Goal: Check status: Check status

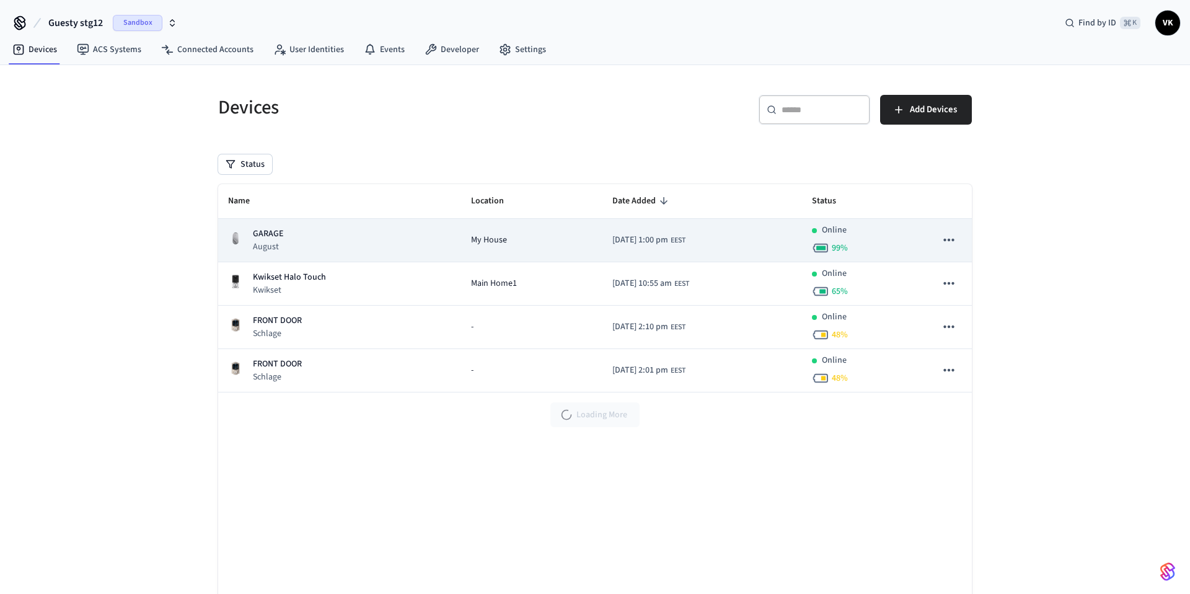
click at [321, 236] on div "GARAGE August" at bounding box center [339, 240] width 223 height 25
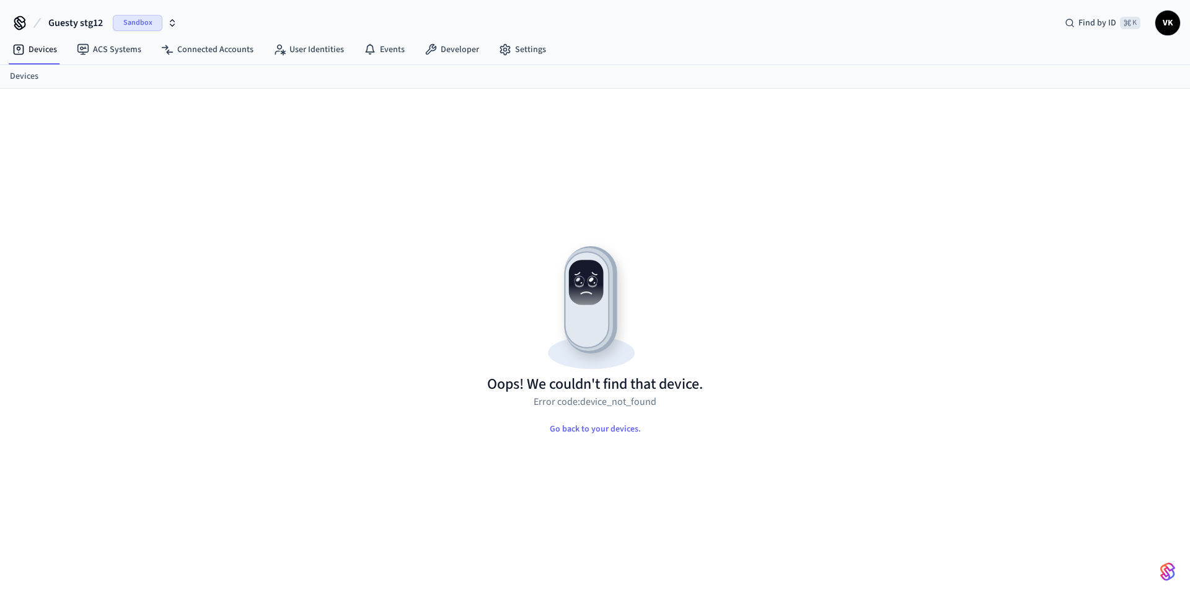
click at [154, 21] on span "Sandbox" at bounding box center [138, 23] width 50 height 16
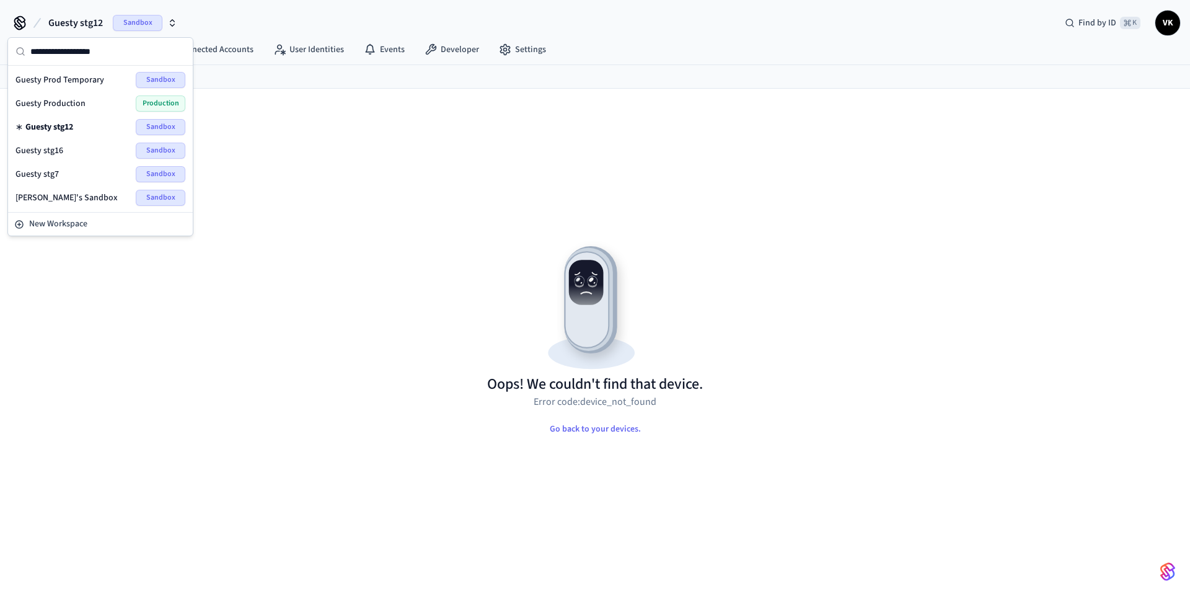
click at [111, 104] on div "Guesty Production Production" at bounding box center [101, 103] width 170 height 16
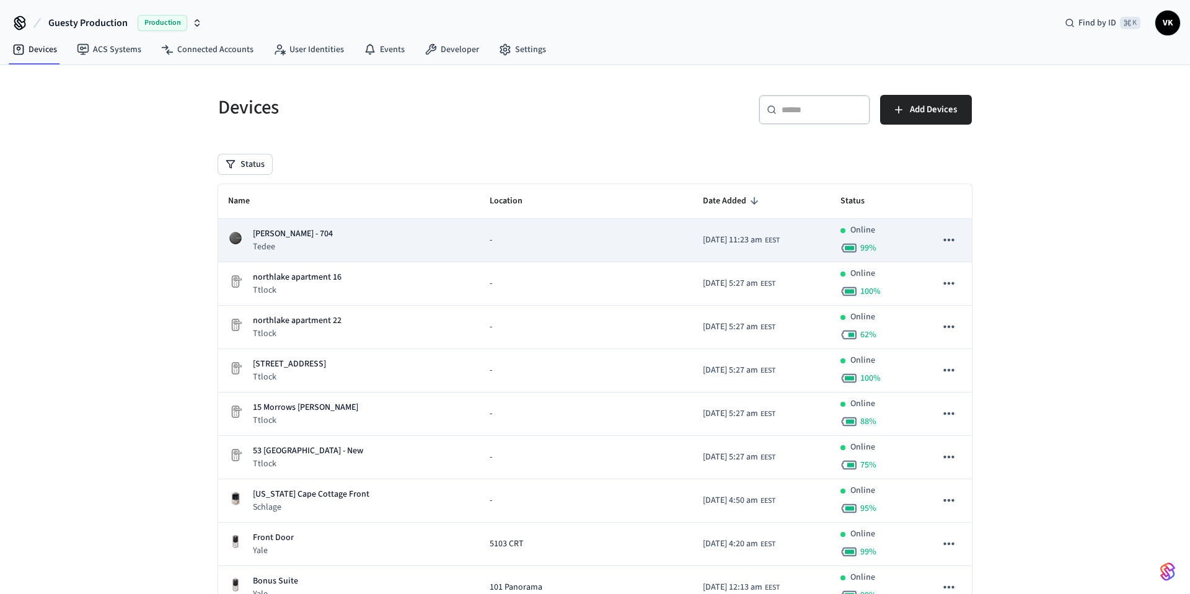
click at [332, 246] on div "Zada - 704 Tedee" at bounding box center [349, 240] width 242 height 25
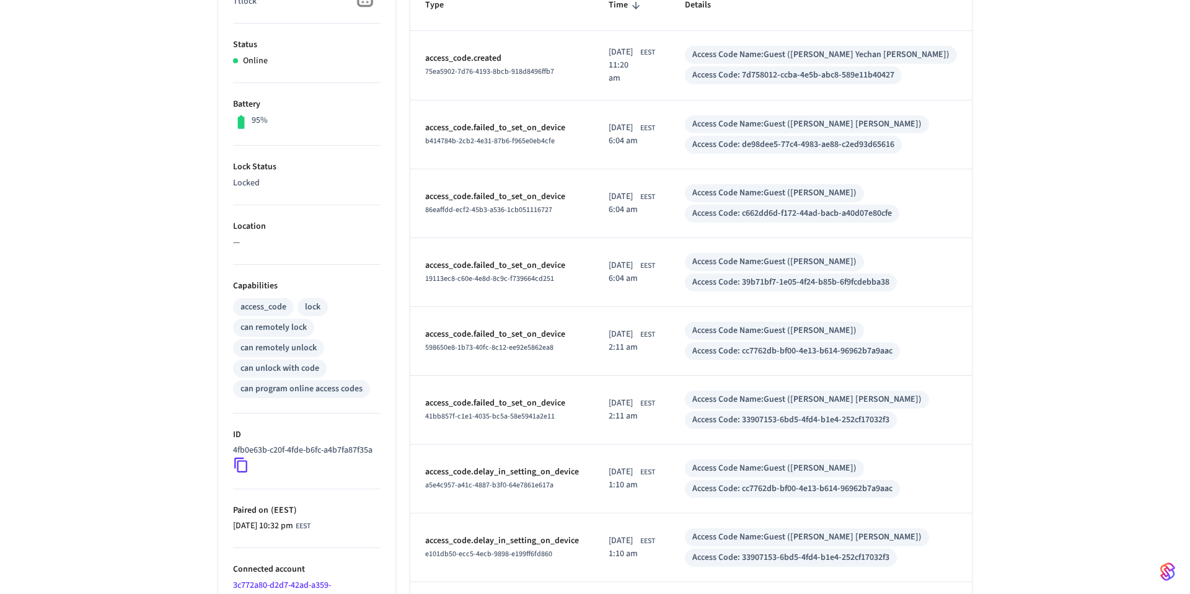
scroll to position [123, 0]
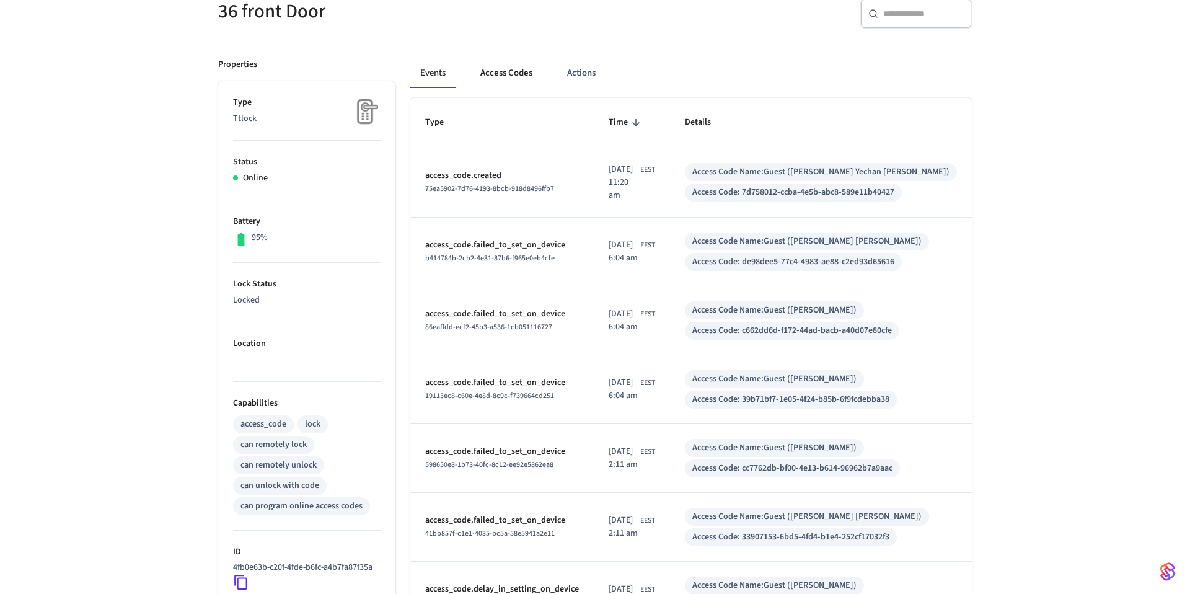
click at [487, 76] on button "Access Codes" at bounding box center [507, 73] width 72 height 30
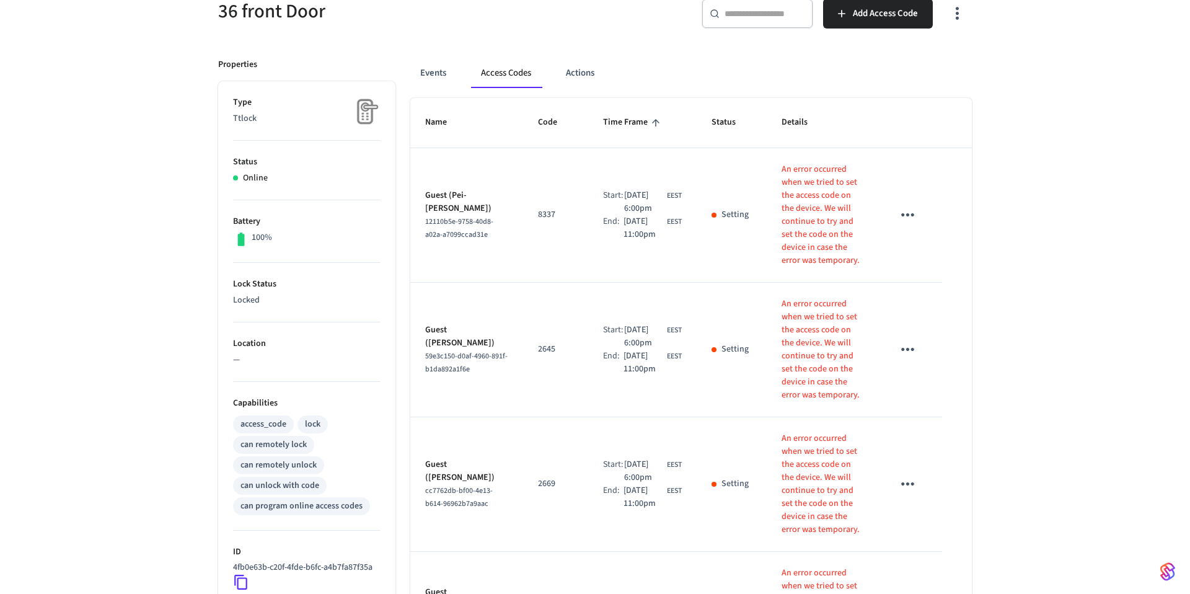
click at [910, 205] on icon "sticky table" at bounding box center [907, 214] width 19 height 19
click at [1086, 188] on div at bounding box center [595, 297] width 1190 height 594
drag, startPoint x: 763, startPoint y: 166, endPoint x: 819, endPoint y: 252, distance: 103.0
click at [819, 252] on td "An error occurred when we tried to set the access code on the device. We will c…" at bounding box center [822, 215] width 111 height 135
copy p "An error occurred when we tried to set the access code on the device. We will c…"
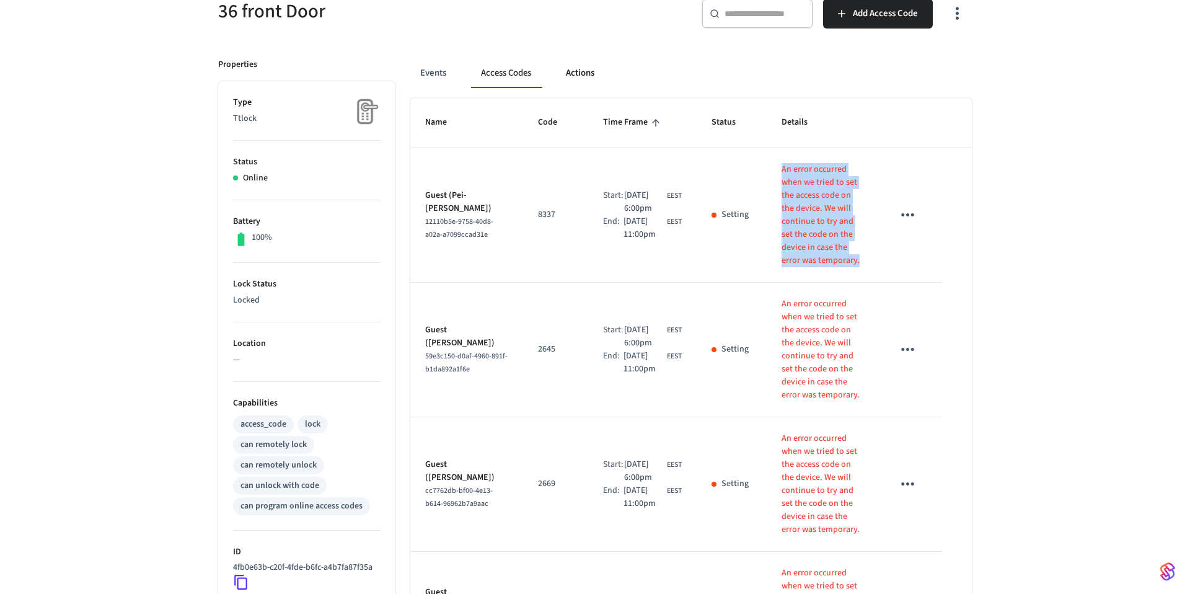
click at [574, 66] on button "Actions" at bounding box center [580, 73] width 48 height 30
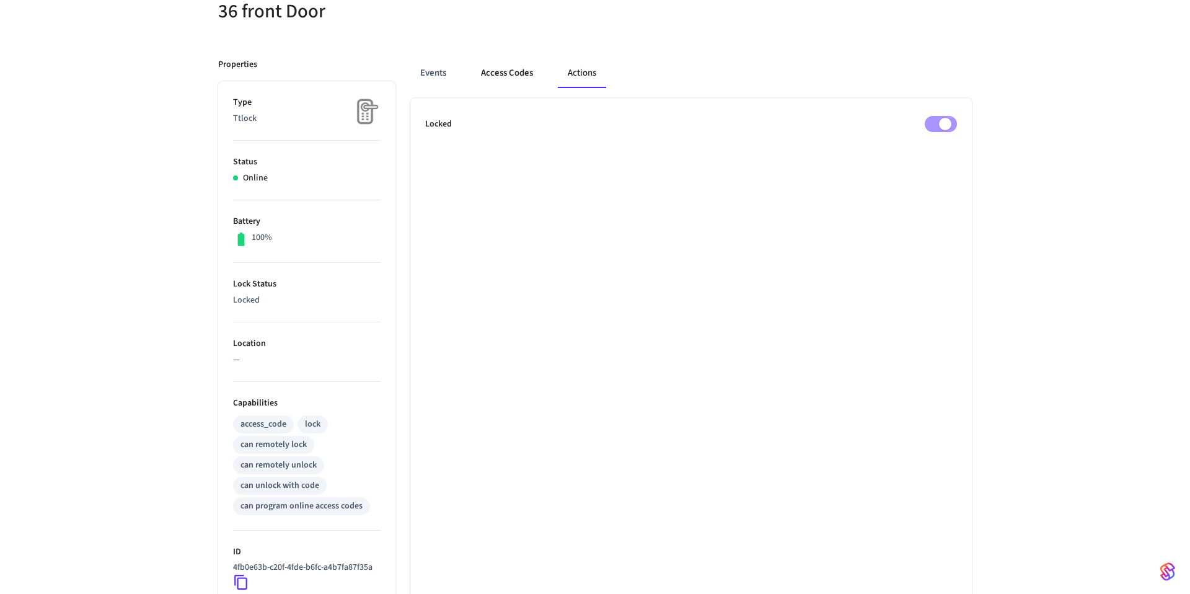
click at [509, 69] on button "Access Codes" at bounding box center [507, 73] width 72 height 30
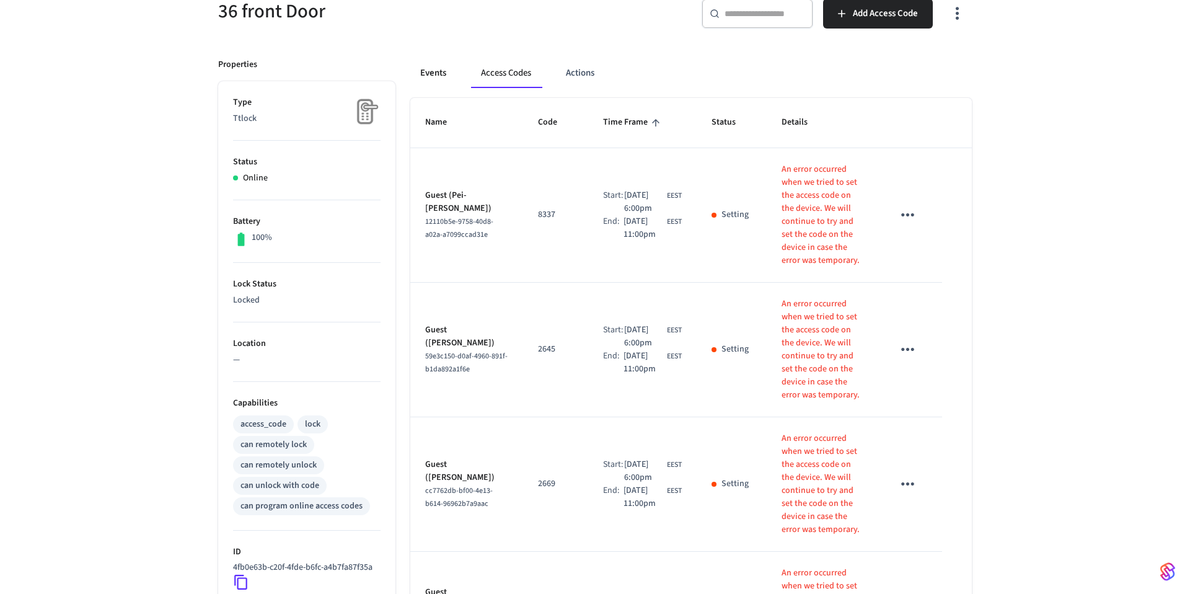
click at [428, 74] on button "Events" at bounding box center [433, 73] width 46 height 30
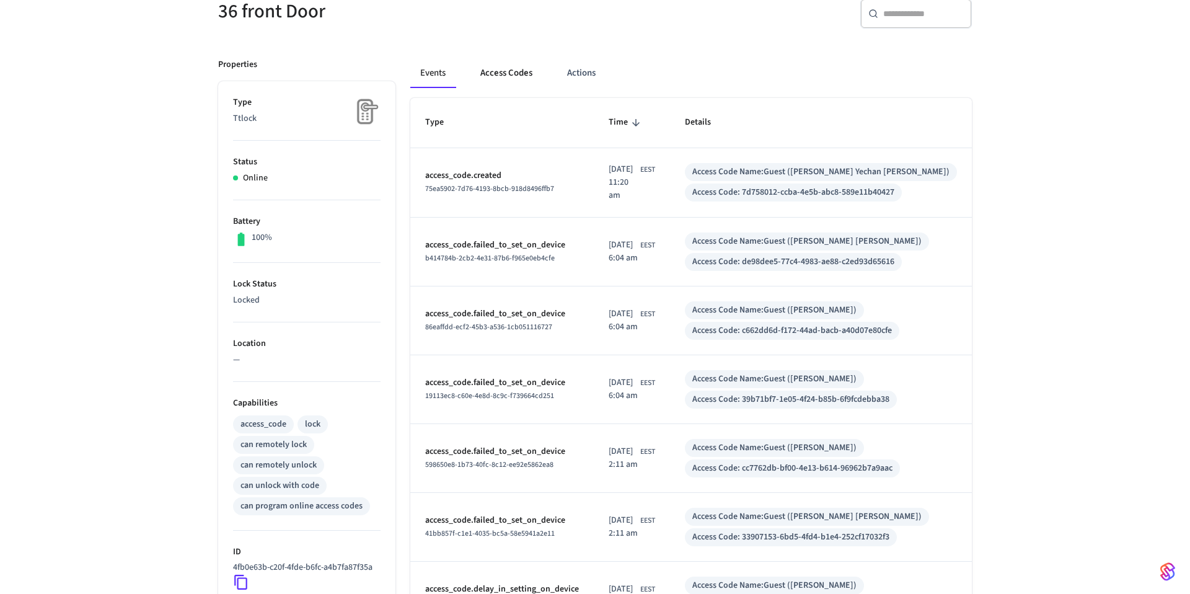
click at [485, 74] on button "Access Codes" at bounding box center [507, 73] width 72 height 30
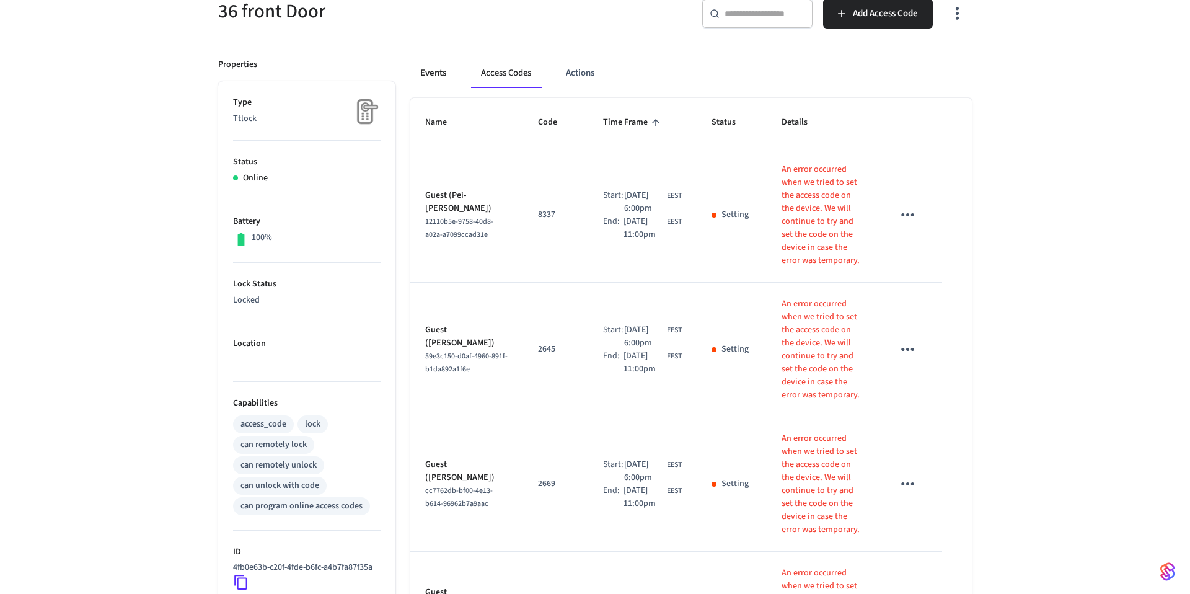
click at [444, 73] on button "Events" at bounding box center [433, 73] width 46 height 30
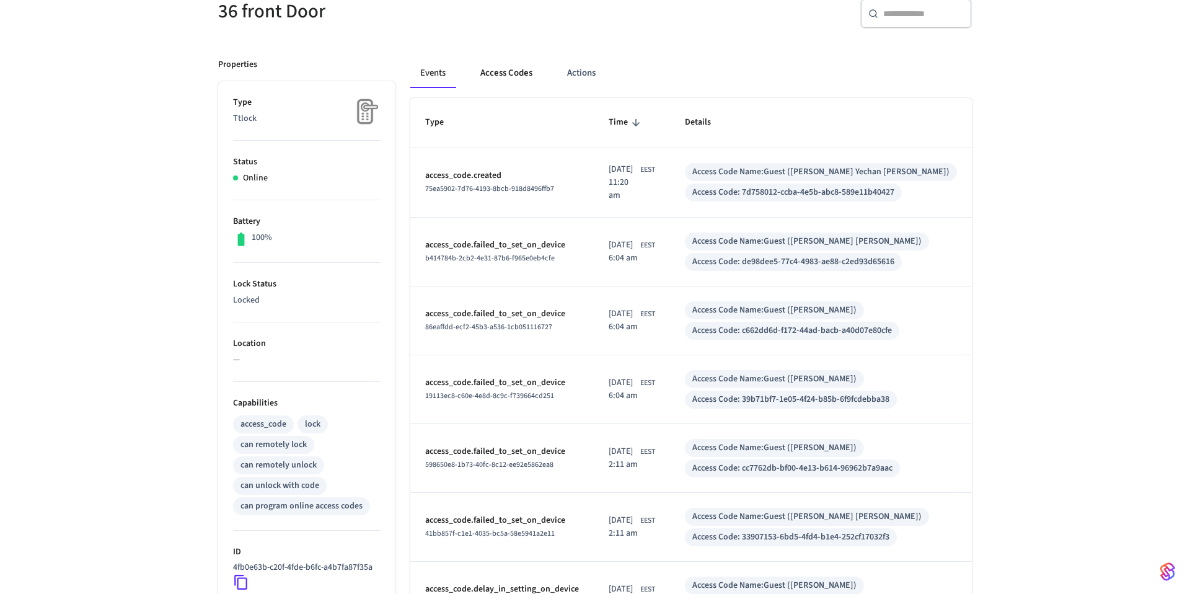
click at [505, 73] on button "Access Codes" at bounding box center [507, 73] width 72 height 30
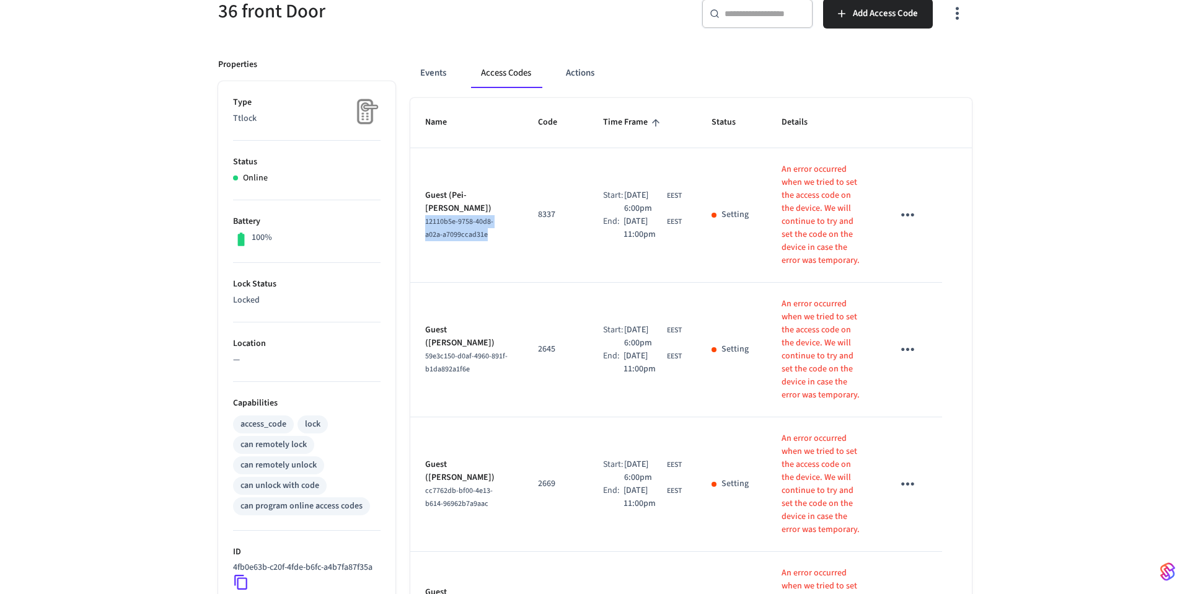
drag, startPoint x: 473, startPoint y: 239, endPoint x: 425, endPoint y: 205, distance: 58.7
click at [425, 215] on div "12110b5e-9758-40d8-a02a-a7099ccad31e" at bounding box center [466, 228] width 83 height 26
click at [538, 210] on p "8337" at bounding box center [555, 214] width 35 height 13
drag, startPoint x: 482, startPoint y: 236, endPoint x: 425, endPoint y: 203, distance: 65.5
click at [425, 215] on div "12110b5e-9758-40d8-a02a-a7099ccad31e" at bounding box center [466, 228] width 83 height 26
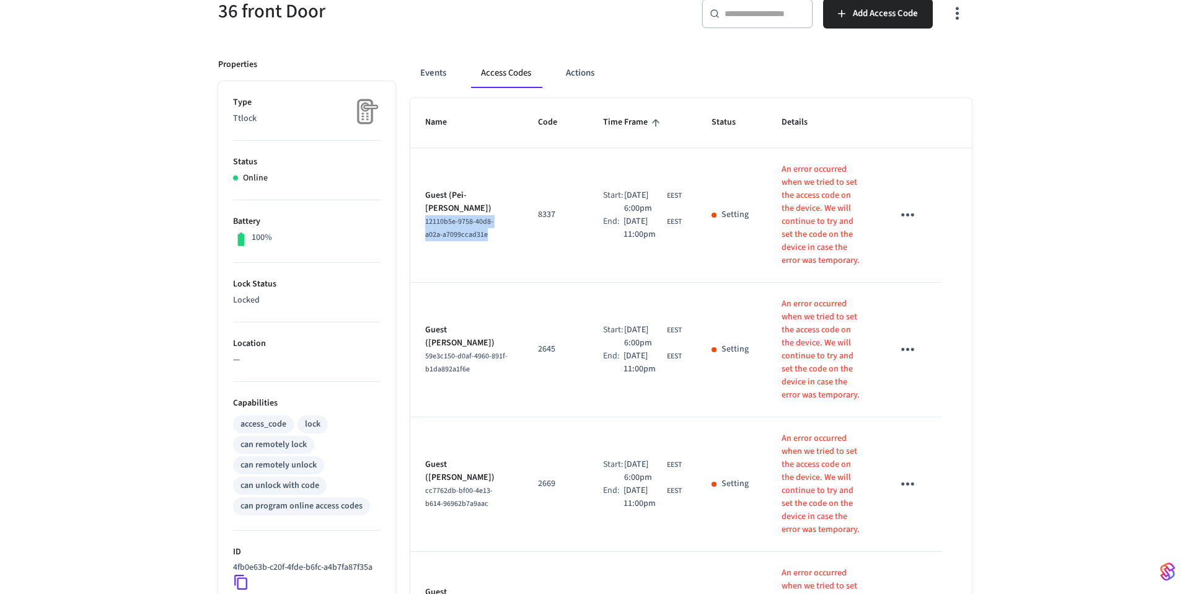
copy span "12110b5e-9758-40d8-a02a-a7099ccad31e"
click at [426, 69] on button "Events" at bounding box center [433, 73] width 46 height 30
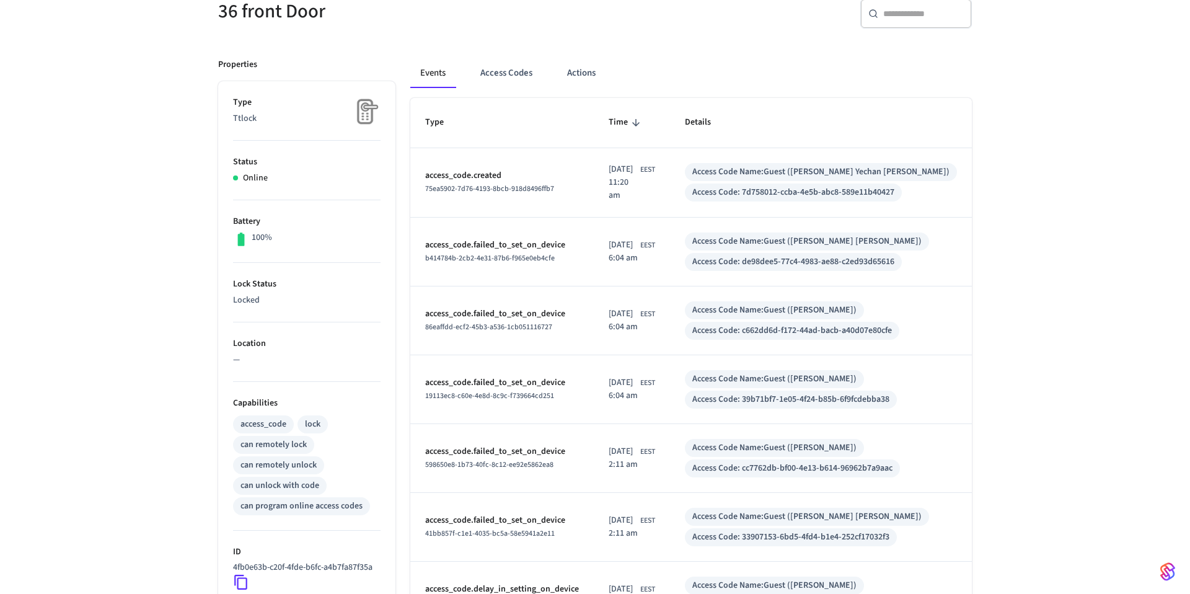
scroll to position [425, 0]
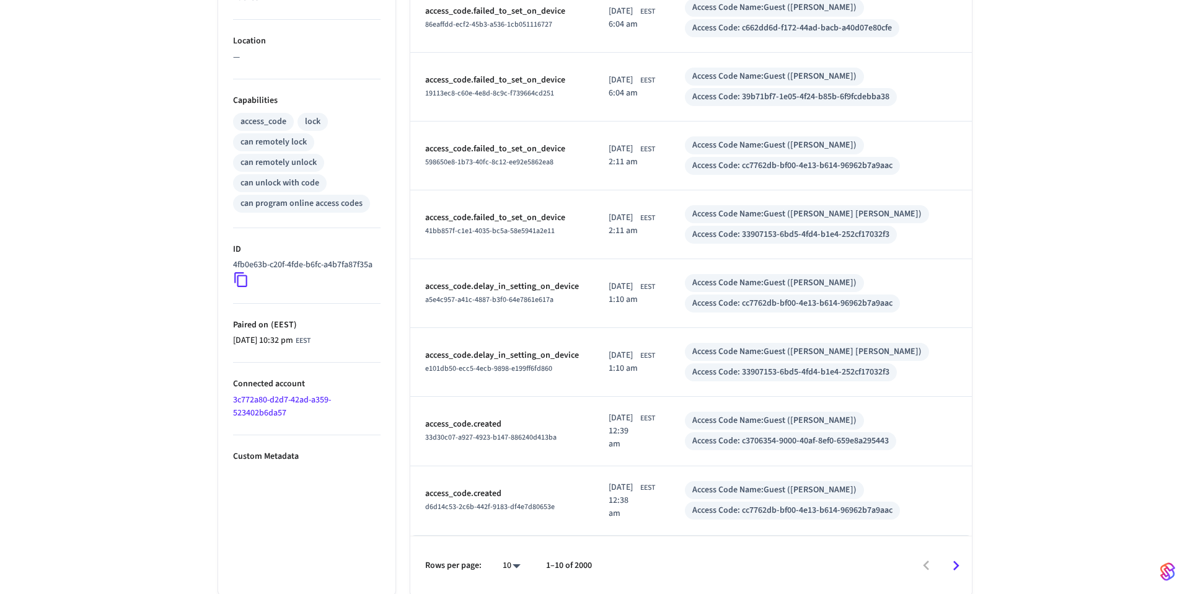
click at [519, 569] on body "Guesty Production Production Find by ID ⌘ K VK Devices ACS Systems Connected Ac…" at bounding box center [595, 85] width 1190 height 1021
click at [518, 560] on li "100" at bounding box center [506, 557] width 33 height 33
type input "***"
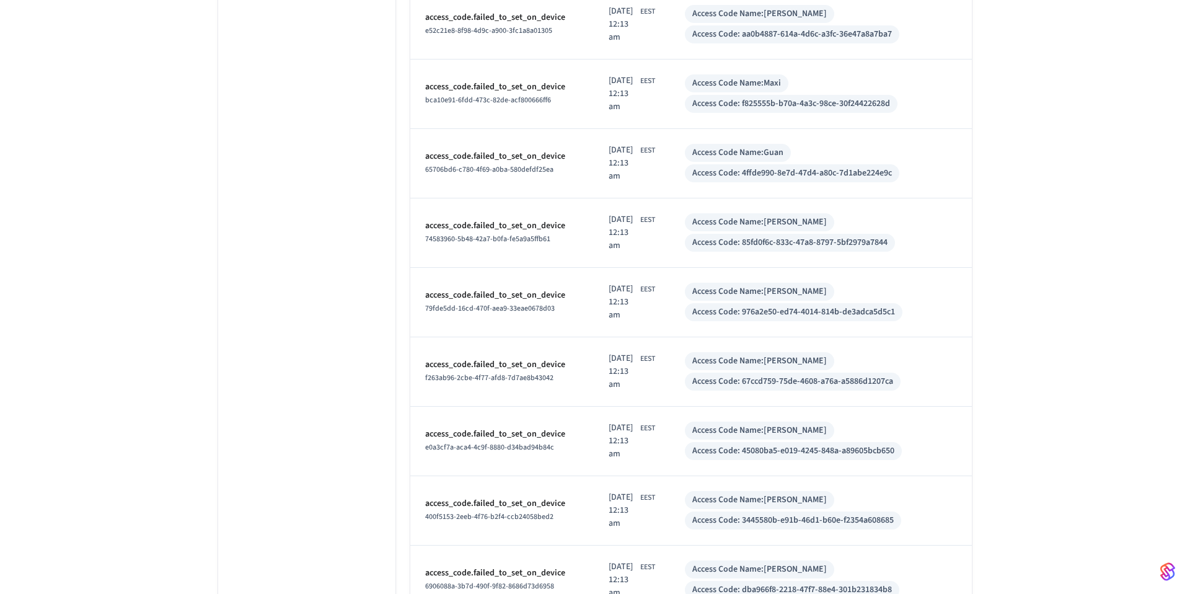
scroll to position [2128, 0]
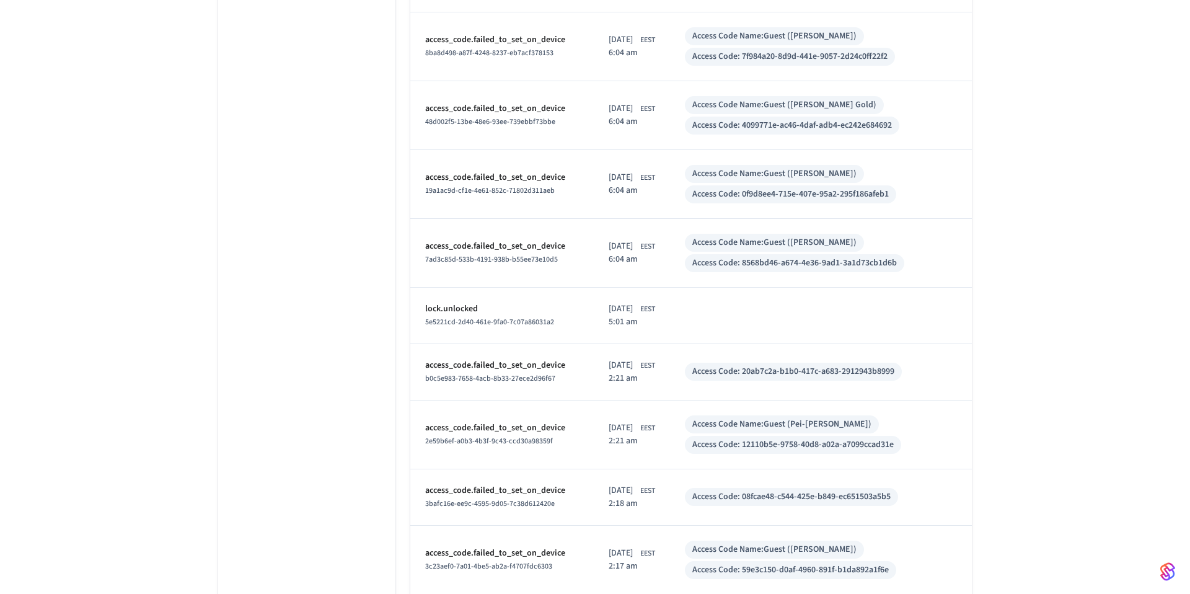
click at [574, 401] on td "access_code.failed_to_set_on_device 2e59b6ef-a0b3-4b3f-9c43-ccd30a98359f" at bounding box center [502, 435] width 184 height 69
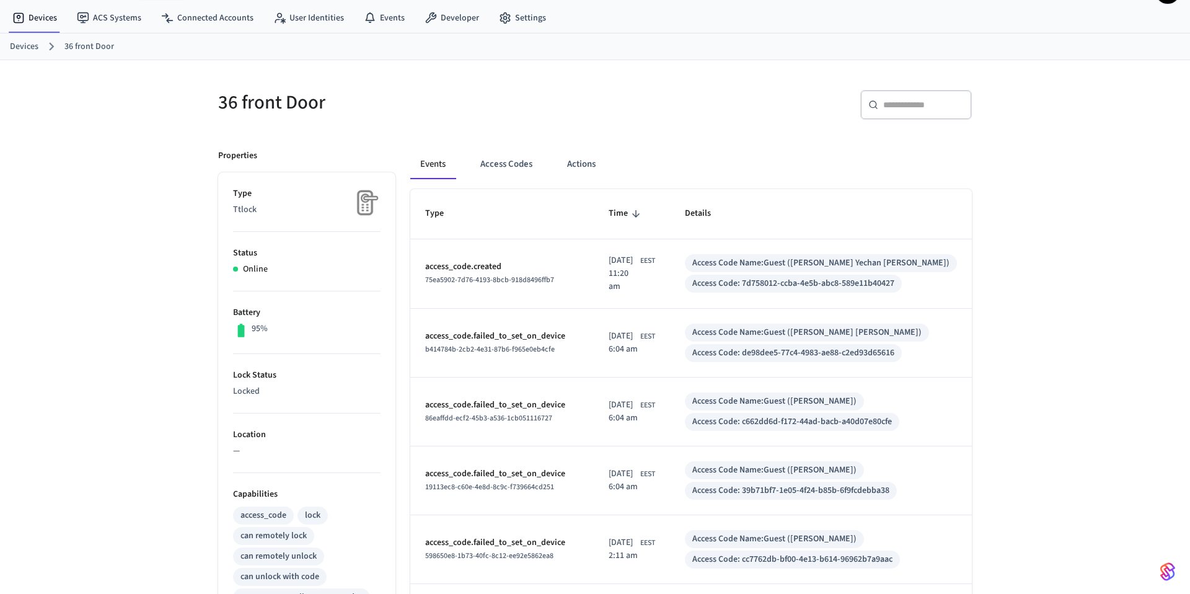
scroll to position [48, 0]
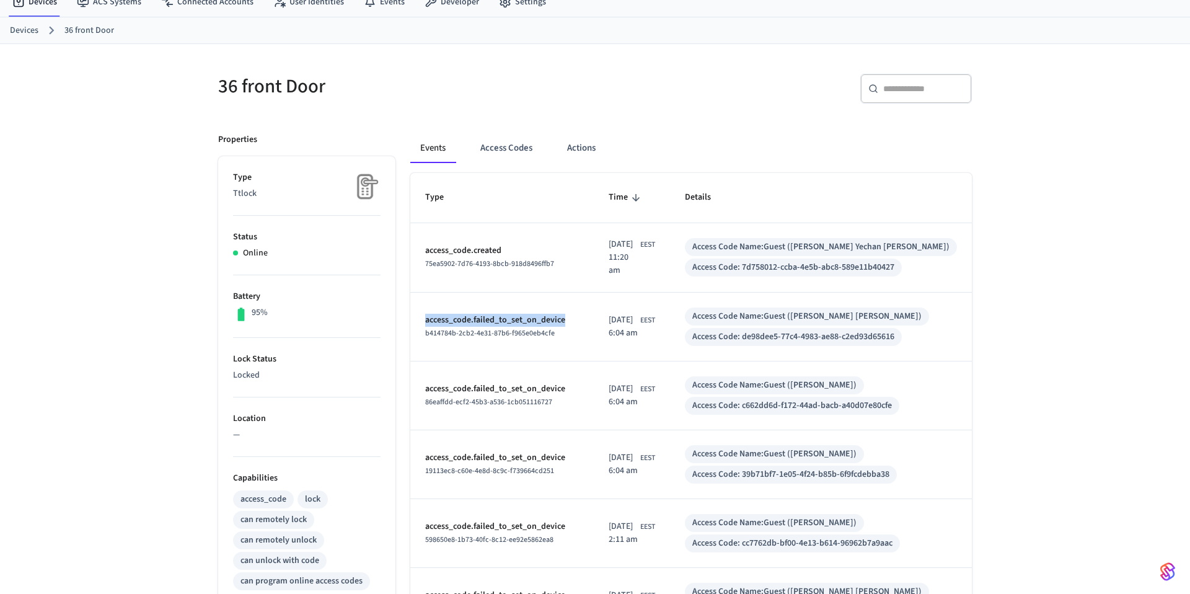
drag, startPoint x: 574, startPoint y: 324, endPoint x: 418, endPoint y: 322, distance: 155.6
click at [418, 322] on td "access_code.failed_to_set_on_device b414784b-2cb2-4e31-87b6-f965e0eb4cfe" at bounding box center [502, 327] width 184 height 69
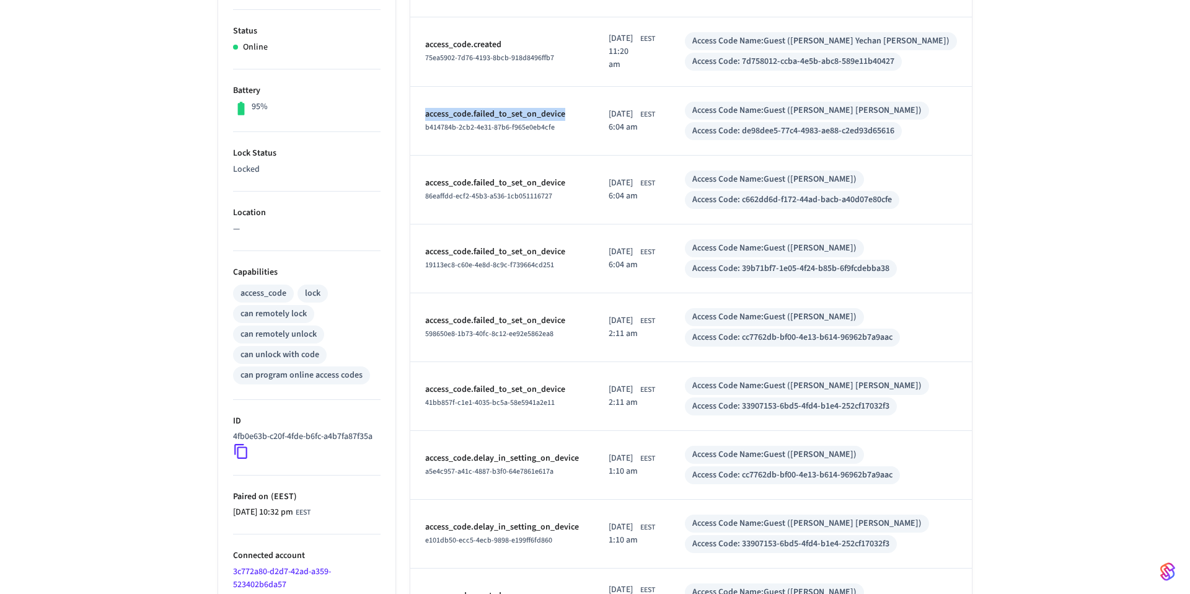
scroll to position [76, 0]
